Goal: Check status: Check status

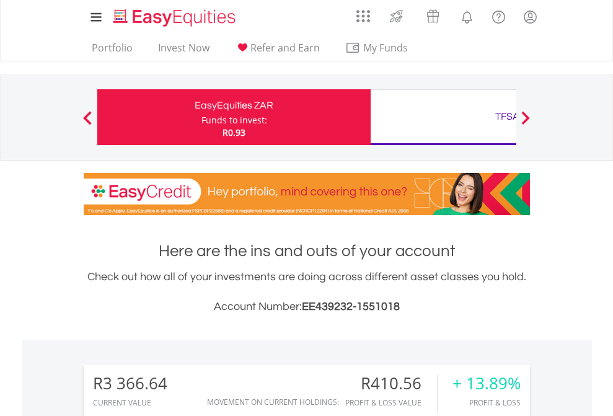
scroll to position [119, 195]
click at [201, 117] on div "Funds to invest:" at bounding box center [234, 120] width 66 height 12
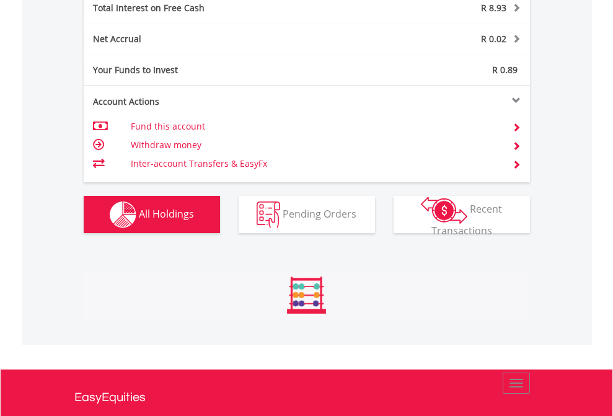
scroll to position [119, 195]
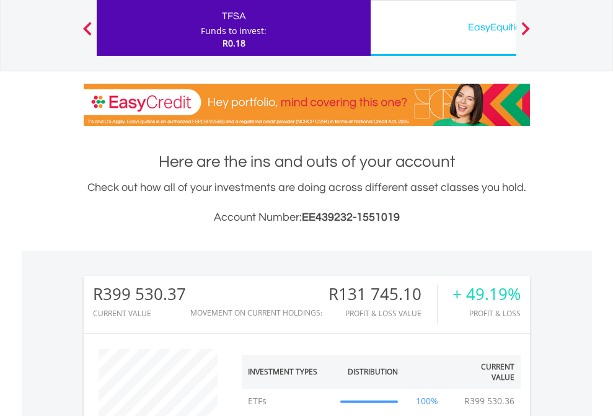
scroll to position [119, 195]
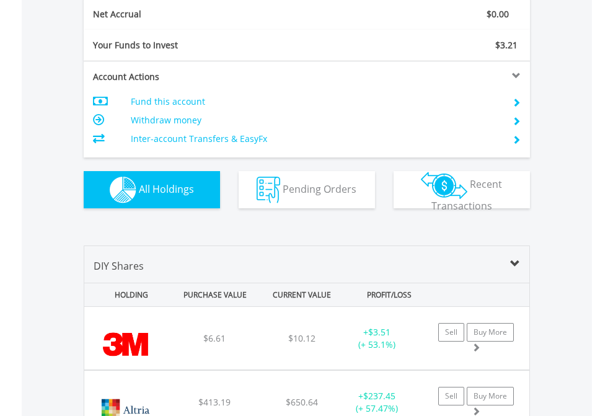
scroll to position [1403, 0]
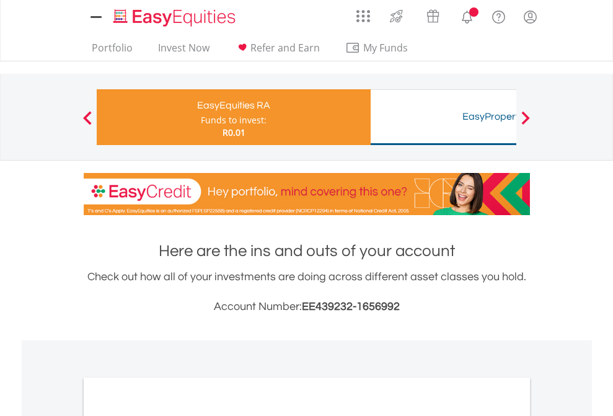
scroll to position [745, 0]
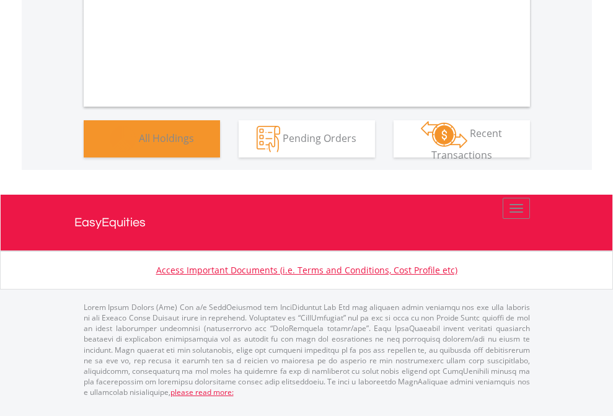
click at [139, 144] on span "All Holdings" at bounding box center [166, 138] width 55 height 14
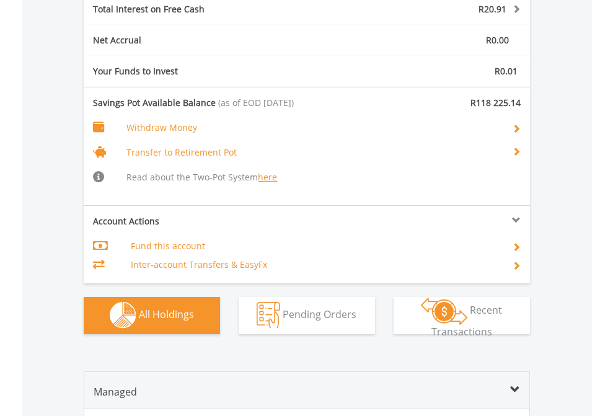
scroll to position [1430, 0]
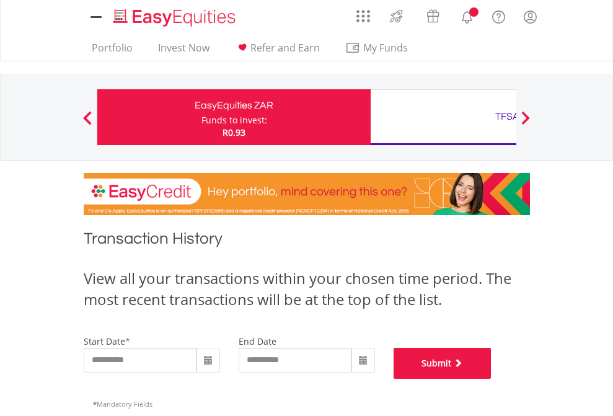
click at [492, 379] on button "Submit" at bounding box center [443, 363] width 98 height 31
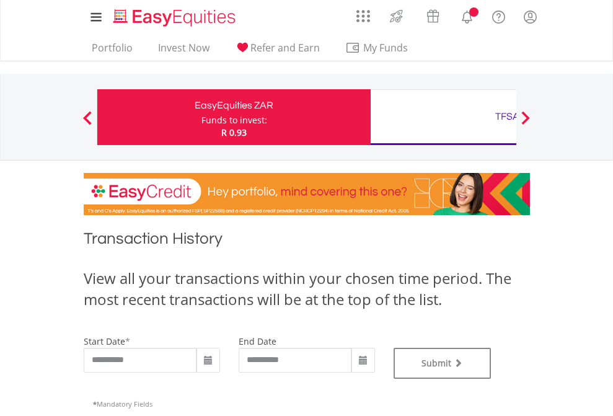
click at [443, 117] on div "TFSA" at bounding box center [507, 116] width 258 height 17
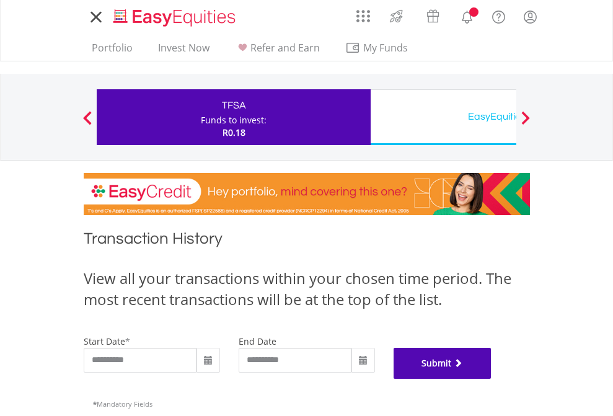
click at [492, 379] on button "Submit" at bounding box center [443, 363] width 98 height 31
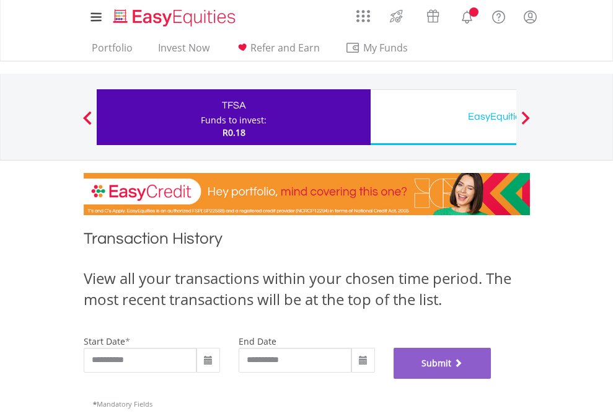
scroll to position [503, 0]
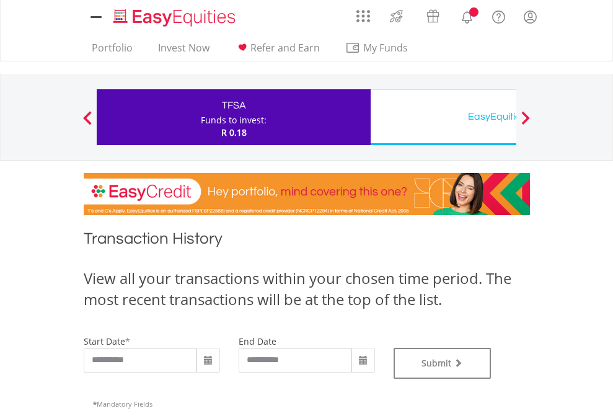
click at [443, 117] on div "EasyEquities USD" at bounding box center [507, 116] width 258 height 17
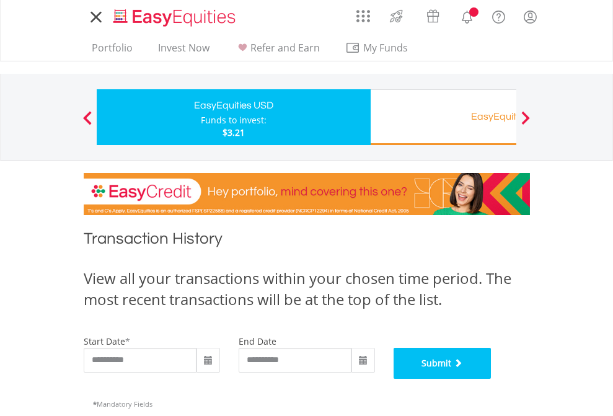
click at [492, 379] on button "Submit" at bounding box center [443, 363] width 98 height 31
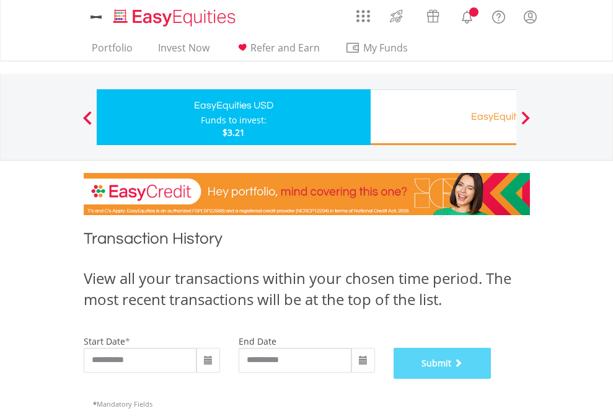
scroll to position [503, 0]
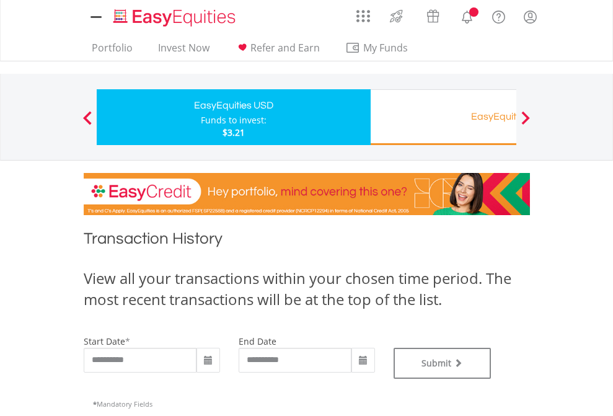
click at [443, 117] on div "EasyEquities RA" at bounding box center [507, 116] width 258 height 17
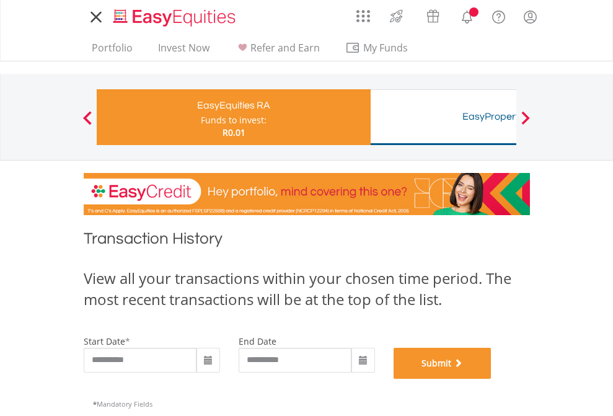
click at [492, 379] on button "Submit" at bounding box center [443, 363] width 98 height 31
